Goal: Task Accomplishment & Management: Manage account settings

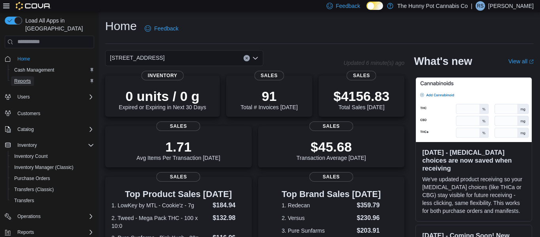
click at [23, 78] on span "Reports" at bounding box center [22, 81] width 17 height 6
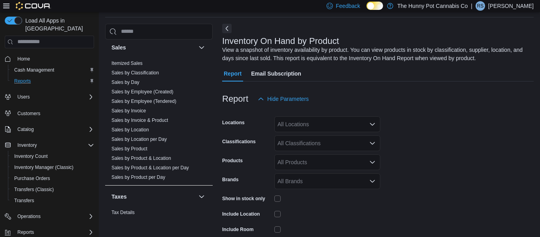
scroll to position [396, 0]
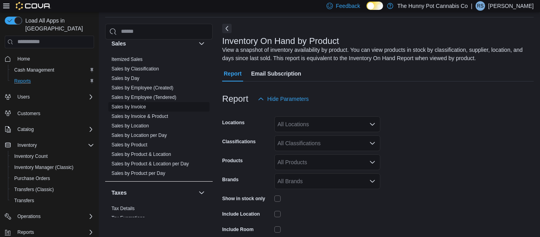
click at [129, 106] on link "Sales by Invoice" at bounding box center [128, 107] width 34 height 6
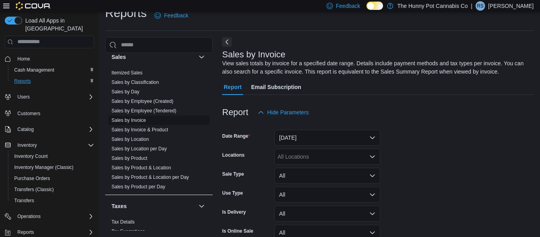
scroll to position [26, 0]
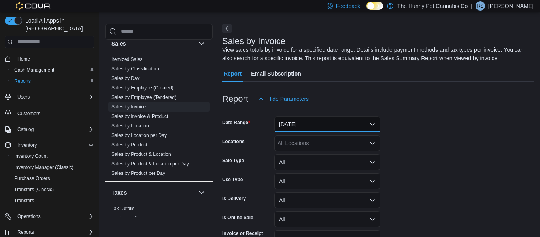
click at [356, 123] on button "[DATE]" at bounding box center [327, 124] width 106 height 16
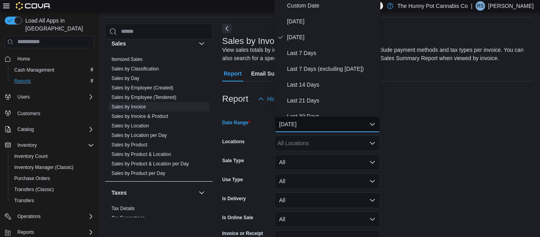
scroll to position [24, 0]
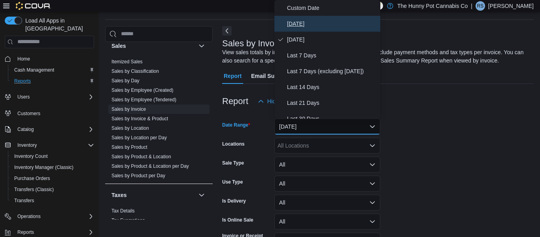
click at [297, 23] on span "Today" at bounding box center [332, 23] width 90 height 9
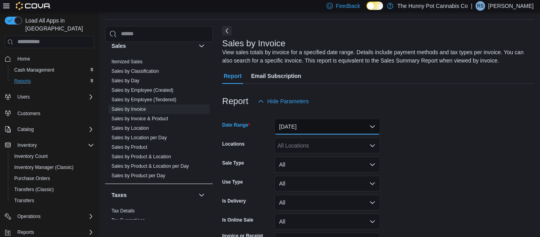
scroll to position [74, 0]
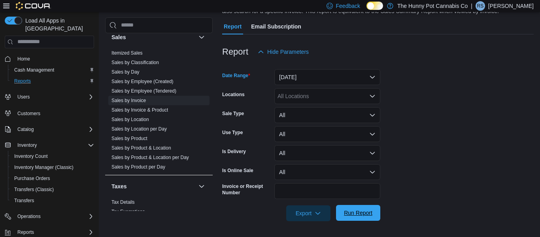
click at [362, 216] on span "Run Report" at bounding box center [358, 213] width 28 height 8
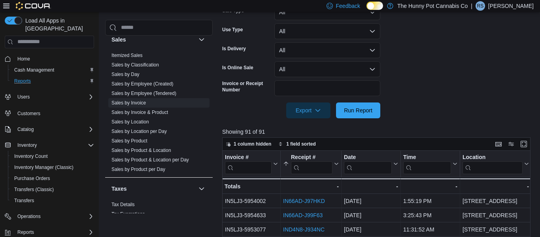
scroll to position [177, 0]
click at [319, 170] on input "search" at bounding box center [311, 167] width 41 height 13
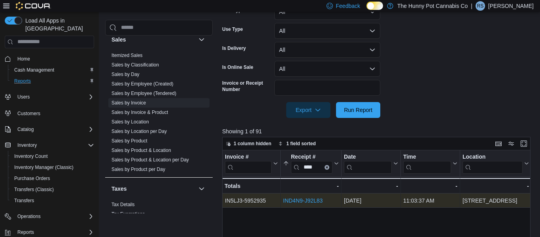
click at [311, 200] on link "IND4N9-J92L83" at bounding box center [303, 200] width 40 height 6
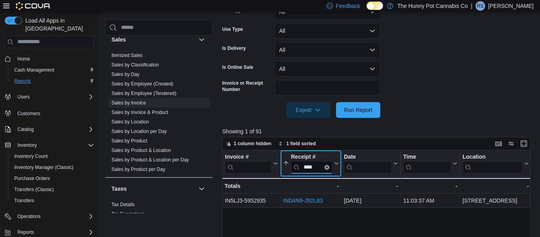
click at [317, 168] on input "****" at bounding box center [311, 167] width 41 height 13
type input "*"
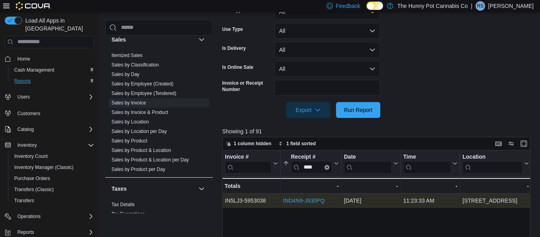
click at [316, 201] on link "IND4N9-J930PQ" at bounding box center [303, 200] width 41 height 6
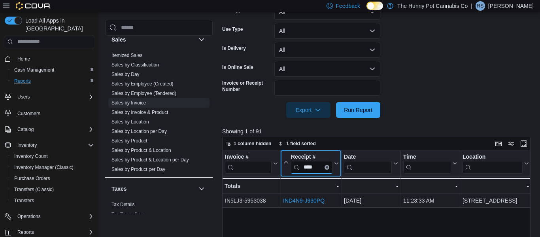
click at [317, 167] on input "****" at bounding box center [311, 167] width 41 height 13
type input "*"
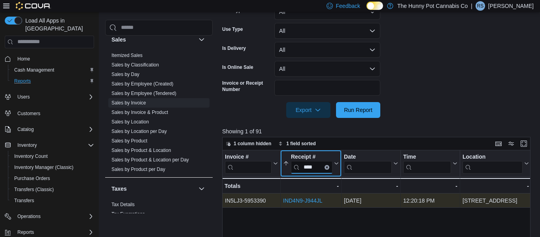
type input "****"
click at [314, 202] on link "IND4N9-J944JL" at bounding box center [303, 200] width 40 height 6
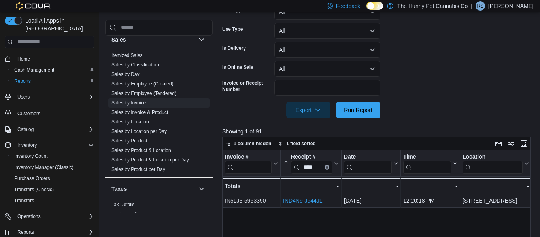
click at [508, 9] on p "Robin Snoek" at bounding box center [510, 5] width 45 height 9
click at [484, 76] on span "Sign Out" at bounding box center [482, 74] width 21 height 8
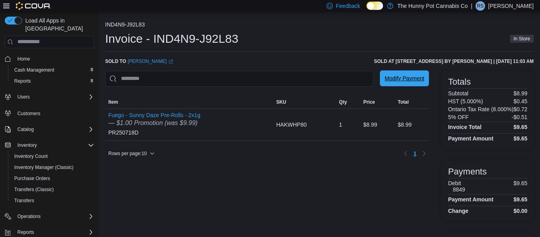
click at [403, 77] on span "Modify Payment" at bounding box center [405, 78] width 40 height 8
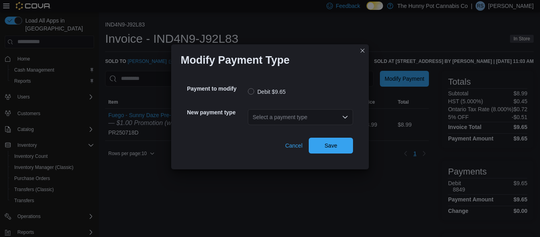
click at [294, 115] on div "Select a payment type" at bounding box center [300, 117] width 105 height 16
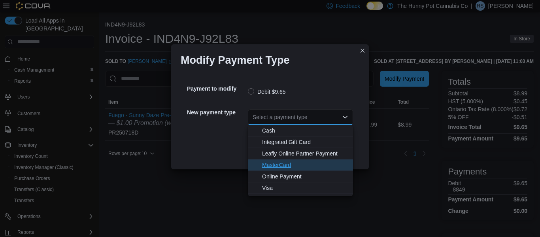
click at [280, 166] on span "MasterCard" at bounding box center [305, 165] width 86 height 8
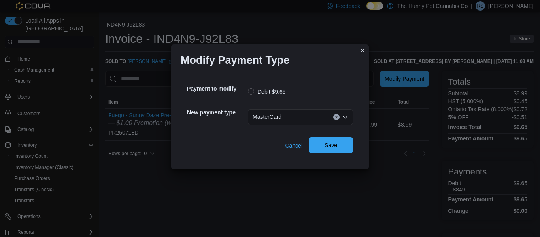
click at [324, 146] on span "Save" at bounding box center [330, 145] width 13 height 8
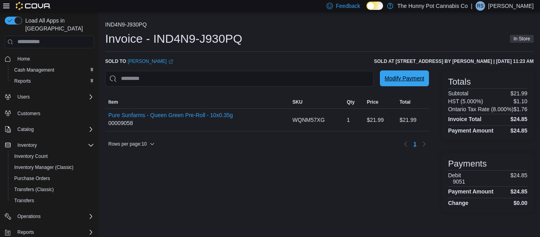
click at [409, 80] on span "Modify Payment" at bounding box center [405, 78] width 40 height 8
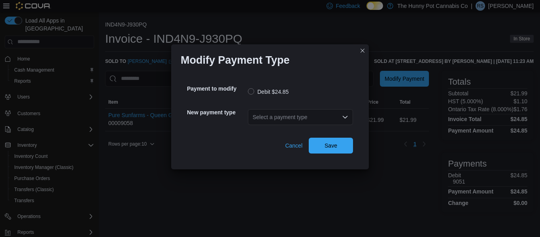
click at [331, 117] on div "Select a payment type" at bounding box center [300, 117] width 105 height 16
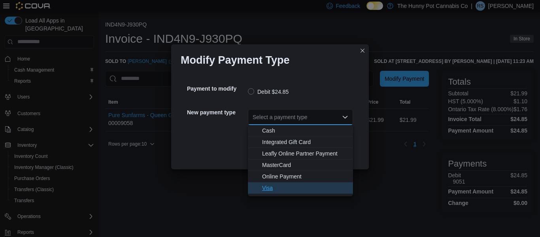
click at [266, 188] on span "Visa" at bounding box center [305, 188] width 86 height 8
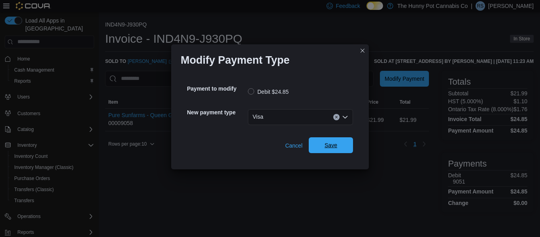
click at [326, 145] on span "Save" at bounding box center [330, 145] width 13 height 8
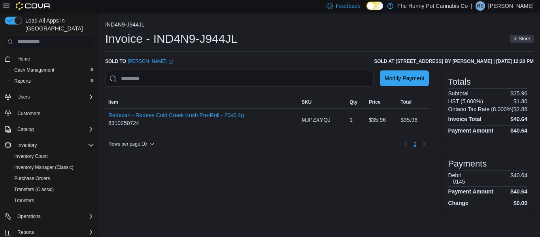
click at [406, 81] on span "Modify Payment" at bounding box center [405, 78] width 40 height 8
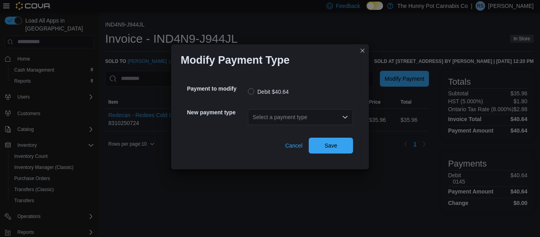
click at [337, 117] on div "Select a payment type" at bounding box center [300, 117] width 105 height 16
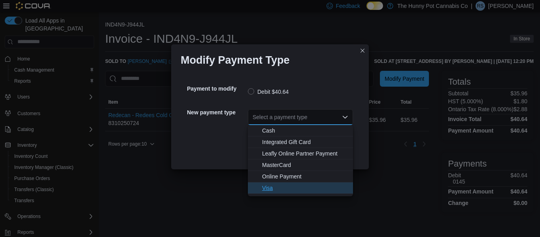
click at [266, 190] on span "Visa" at bounding box center [305, 188] width 86 height 8
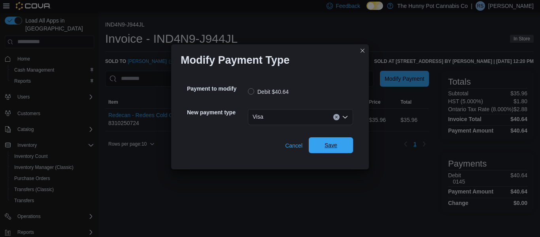
click at [333, 145] on span "Save" at bounding box center [330, 145] width 13 height 8
